Goal: Information Seeking & Learning: Learn about a topic

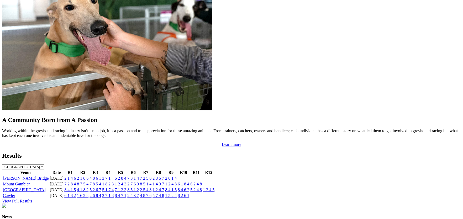
scroll to position [449, 0]
click at [49, 176] on link "[PERSON_NAME] Bridge" at bounding box center [26, 178] width 46 height 4
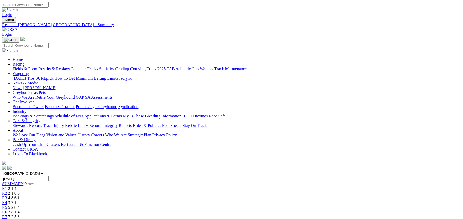
click at [132, 123] on link "Integrity Reports" at bounding box center [117, 125] width 29 height 4
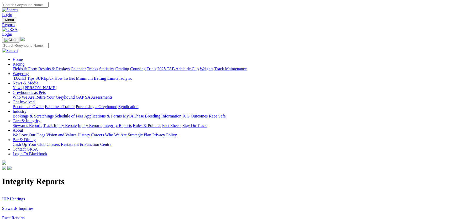
click at [25, 197] on link "IHP Hearings" at bounding box center [13, 199] width 23 height 4
click at [34, 206] on link "Stewards Inquiries" at bounding box center [17, 208] width 31 height 4
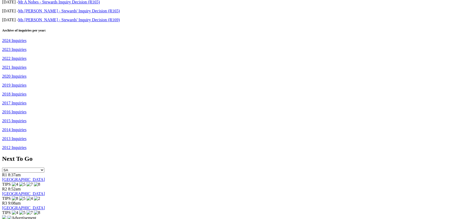
scroll to position [407, 0]
